Goal: Navigation & Orientation: Find specific page/section

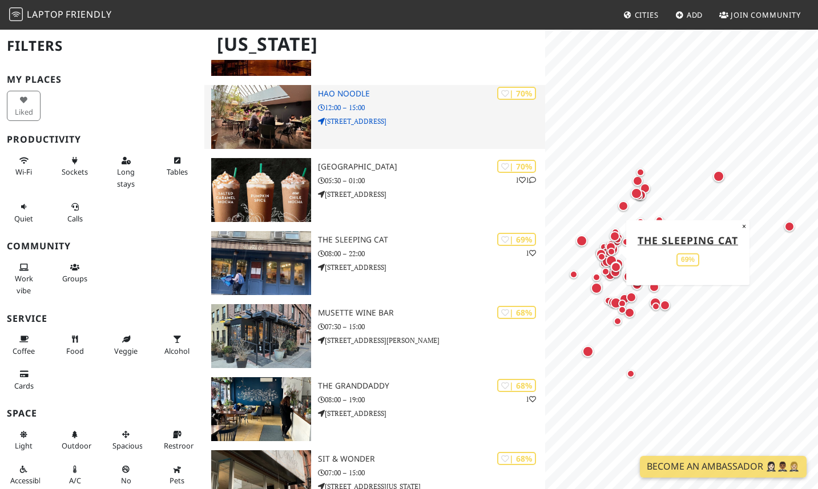
scroll to position [1871, 0]
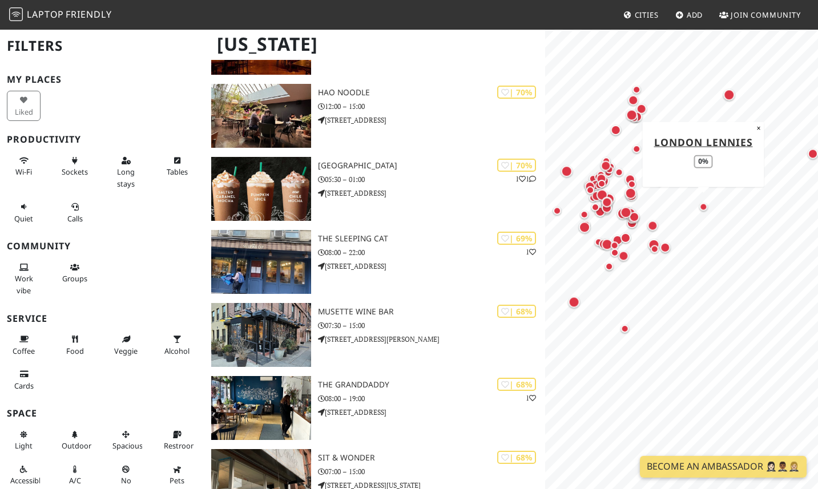
drag, startPoint x: 646, startPoint y: 211, endPoint x: 751, endPoint y: 198, distance: 105.2
click at [711, 200] on div "Map marker" at bounding box center [704, 207] width 14 height 14
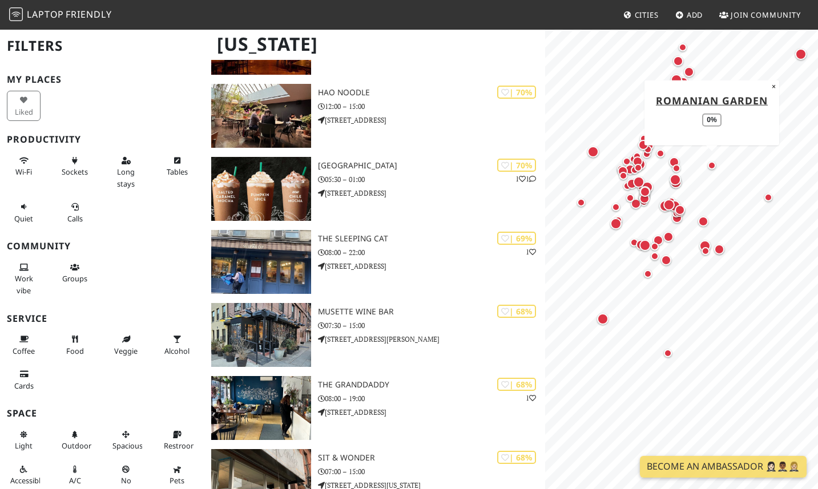
click at [712, 164] on div "Map marker" at bounding box center [712, 166] width 8 height 8
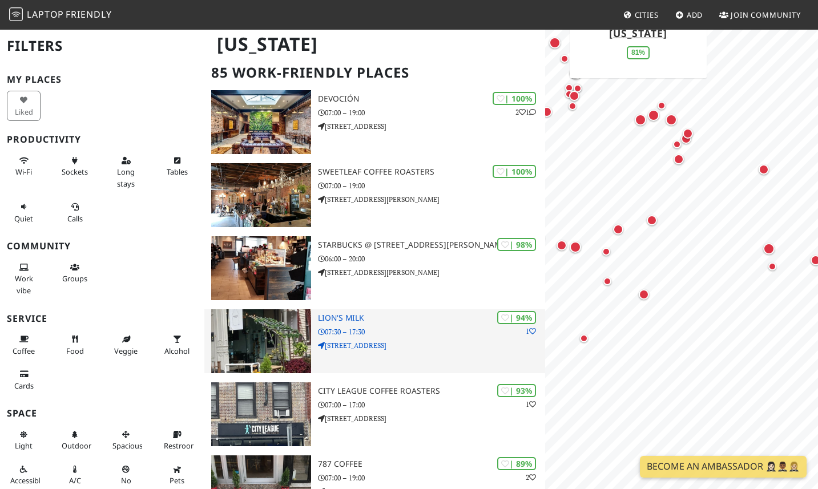
scroll to position [0, 0]
click at [270, 346] on img at bounding box center [261, 341] width 100 height 64
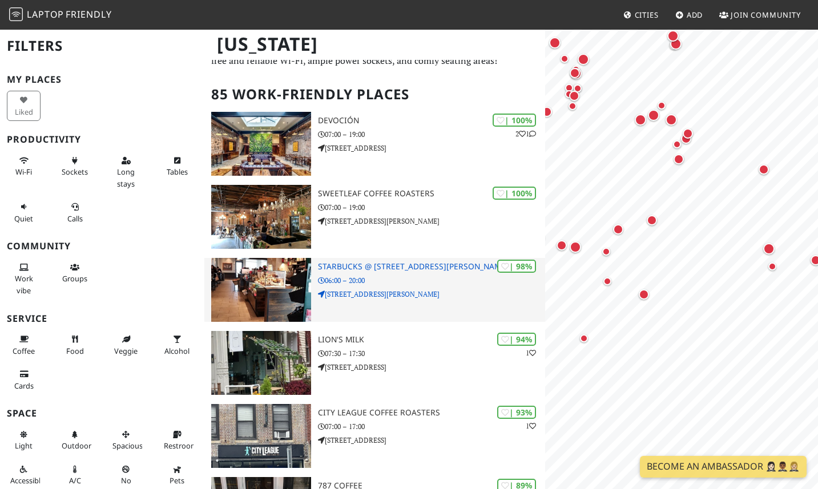
scroll to position [34, 0]
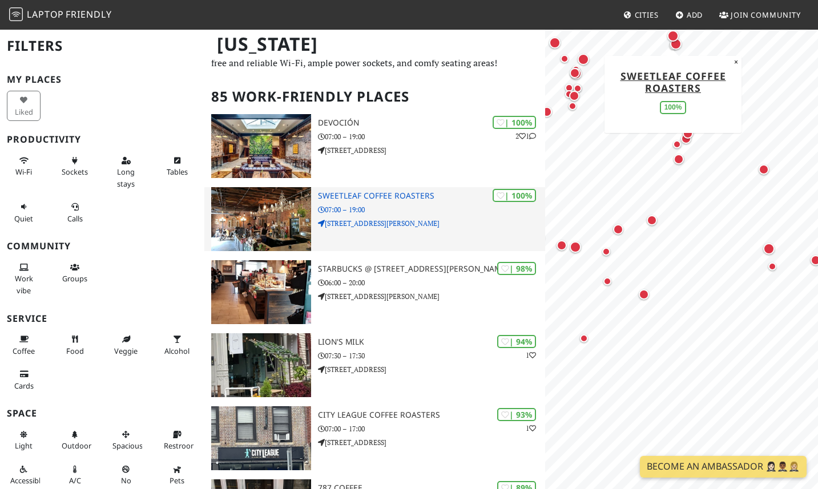
click at [278, 219] on img at bounding box center [261, 219] width 100 height 64
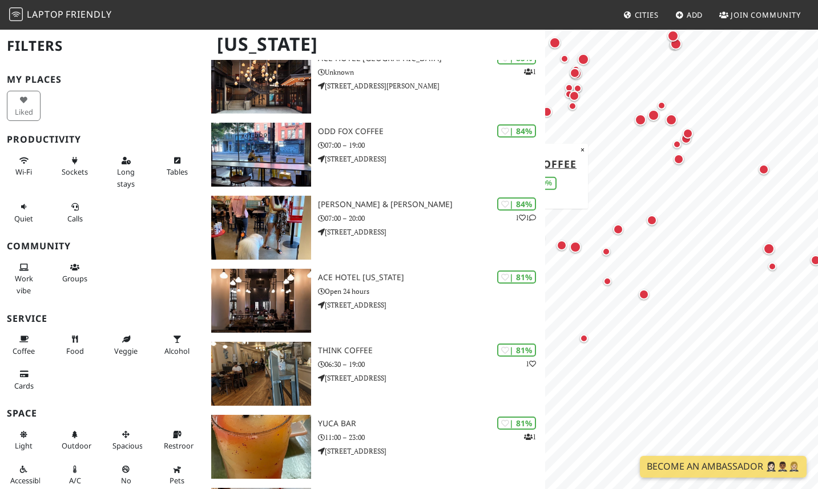
scroll to position [613, 0]
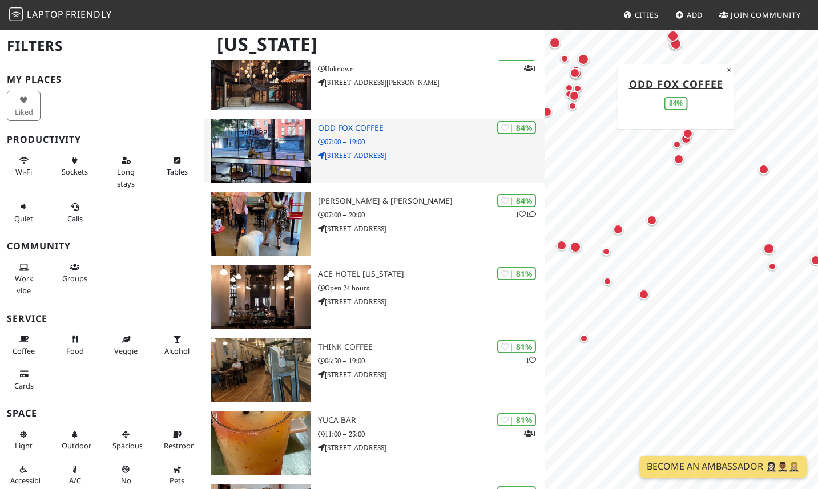
click at [280, 147] on img at bounding box center [261, 151] width 100 height 64
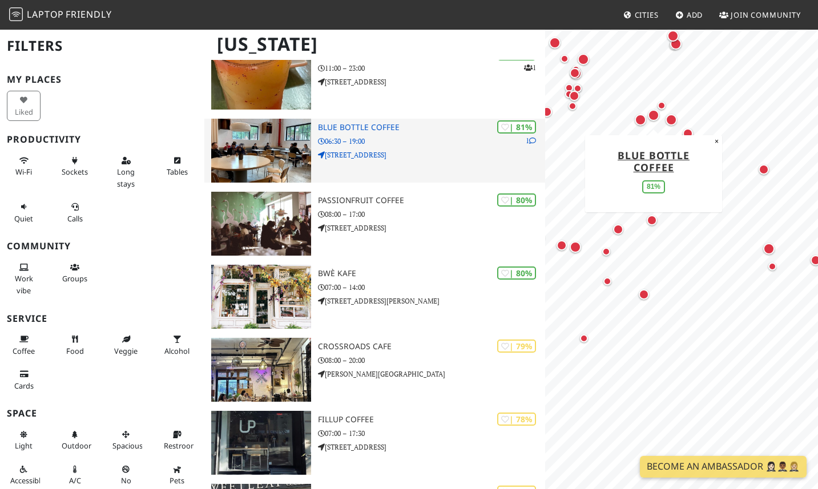
scroll to position [983, 0]
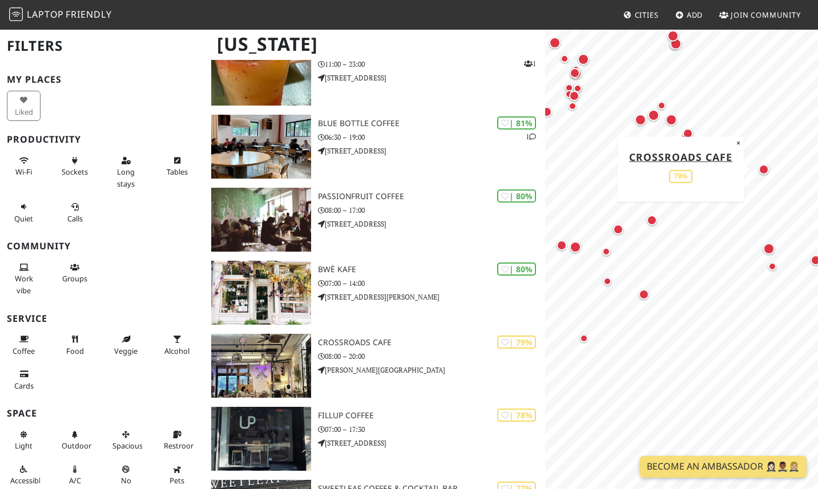
click at [765, 169] on div "Map marker" at bounding box center [764, 169] width 10 height 10
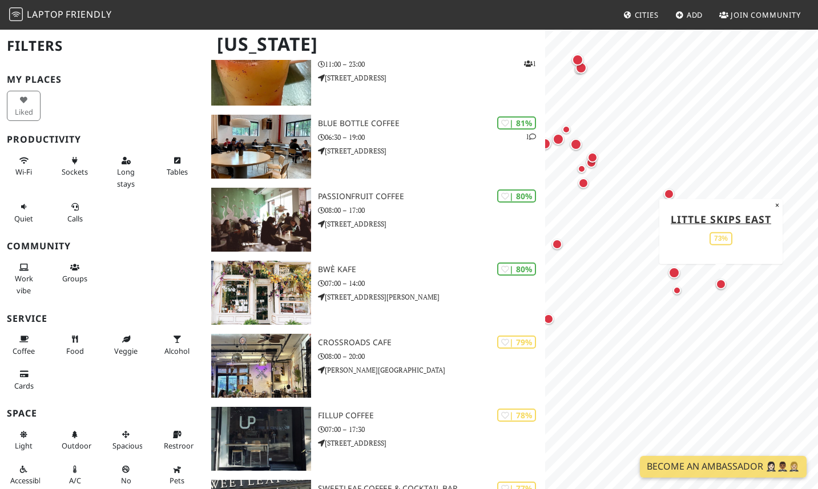
click at [722, 283] on div "Map marker" at bounding box center [721, 284] width 10 height 10
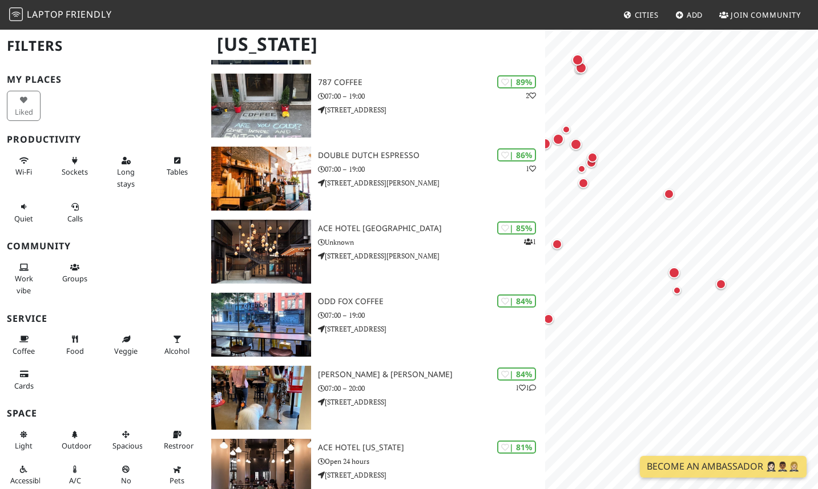
scroll to position [440, 0]
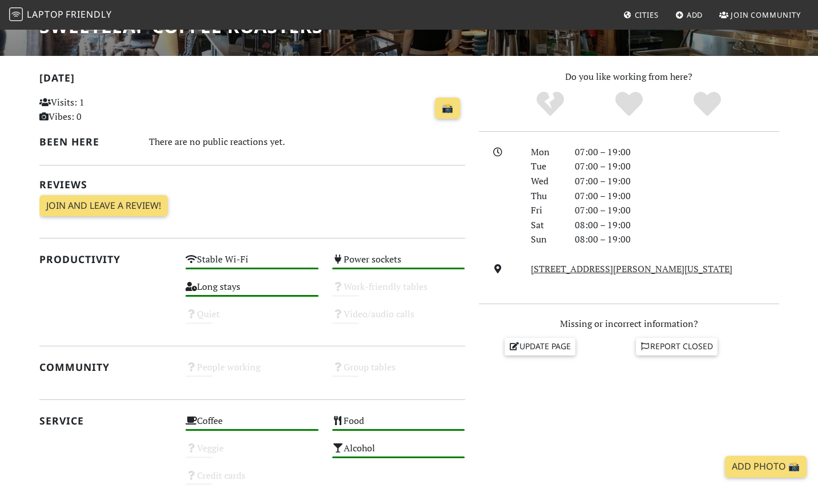
scroll to position [211, 0]
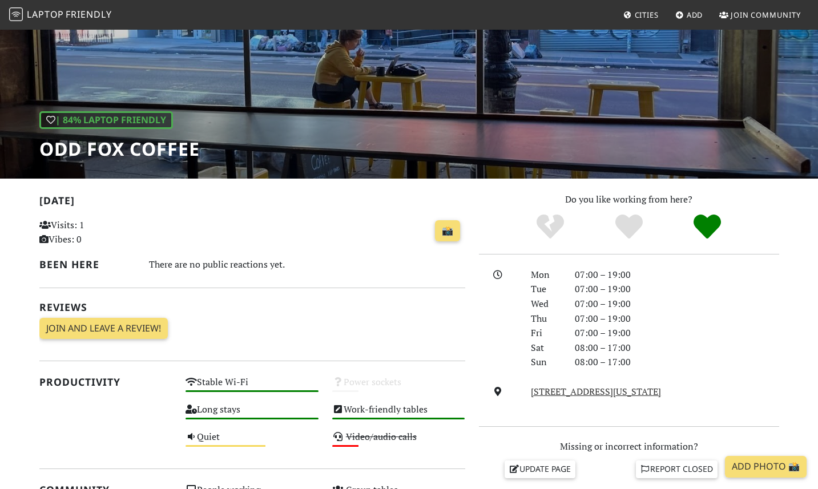
scroll to position [89, 0]
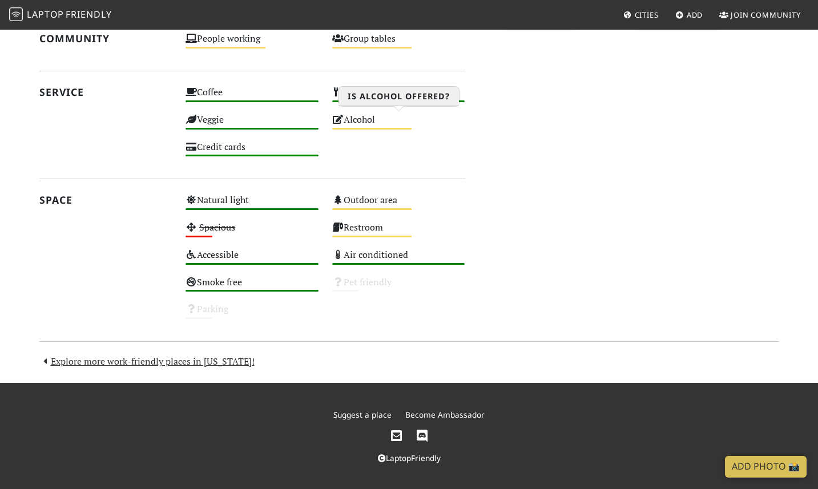
scroll to position [540, 0]
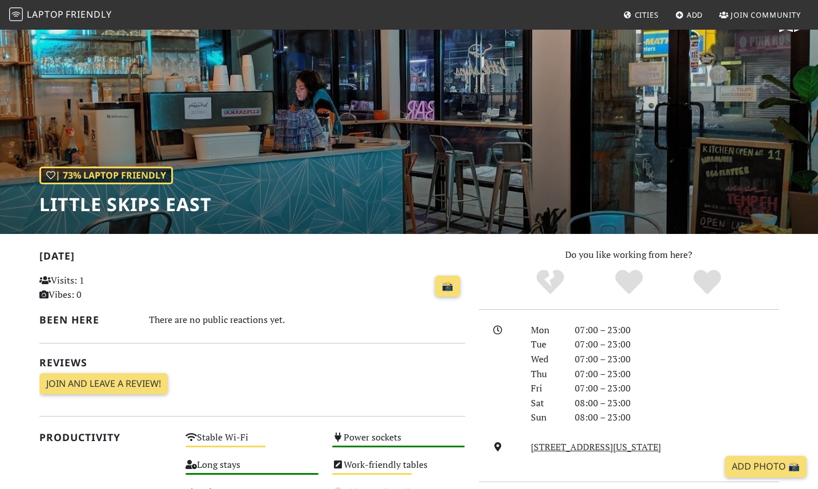
scroll to position [33, 0]
